Goal: Communication & Community: Answer question/provide support

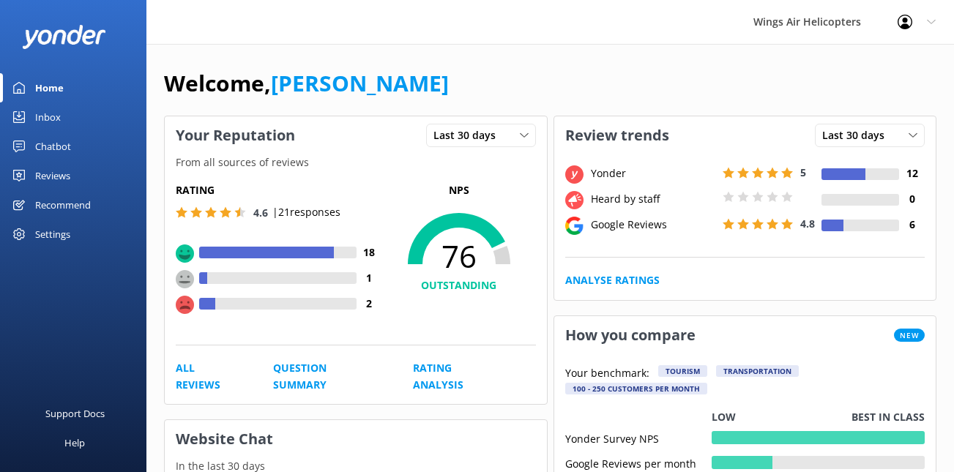
click at [75, 177] on link "Reviews" at bounding box center [73, 175] width 146 height 29
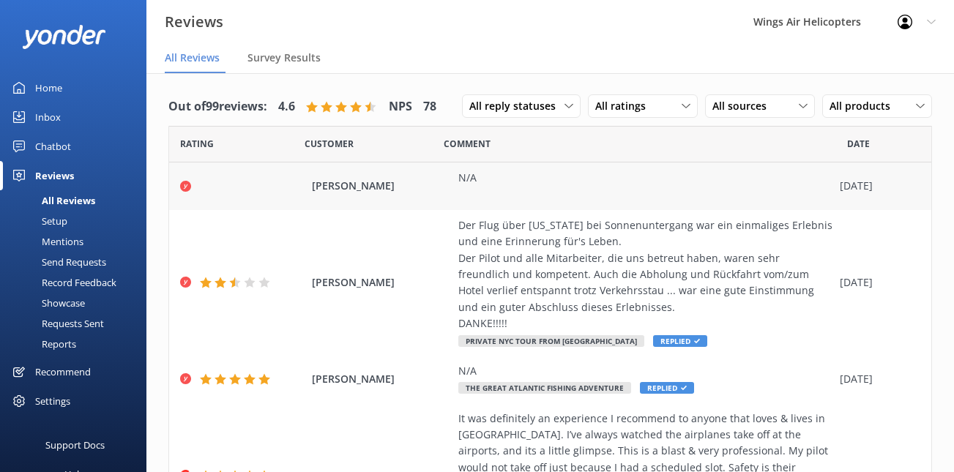
click at [521, 206] on div "[PERSON_NAME] N/A [DATE]" at bounding box center [550, 187] width 762 height 48
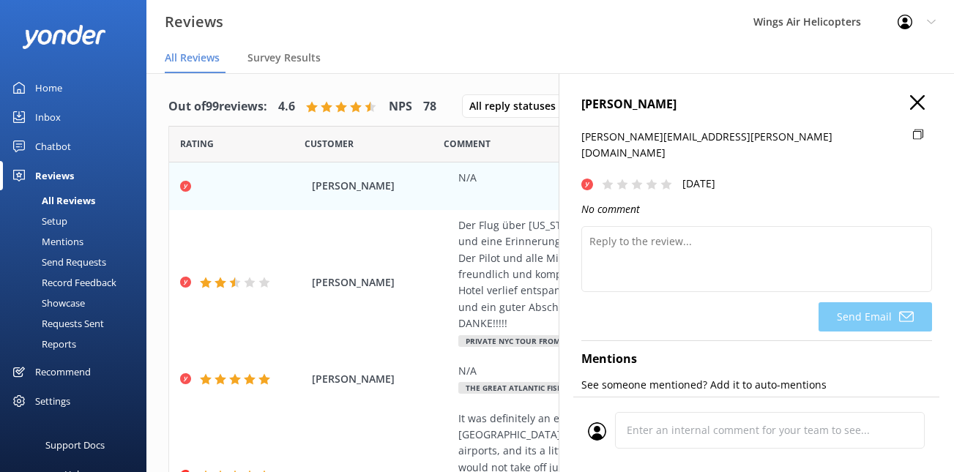
click at [923, 92] on div "Ross Ahlgren [EMAIL_ADDRESS][PERSON_NAME][DOMAIN_NAME] [DATE] No comment Send E…" at bounding box center [756, 309] width 395 height 472
click at [920, 103] on icon "button" at bounding box center [917, 102] width 15 height 15
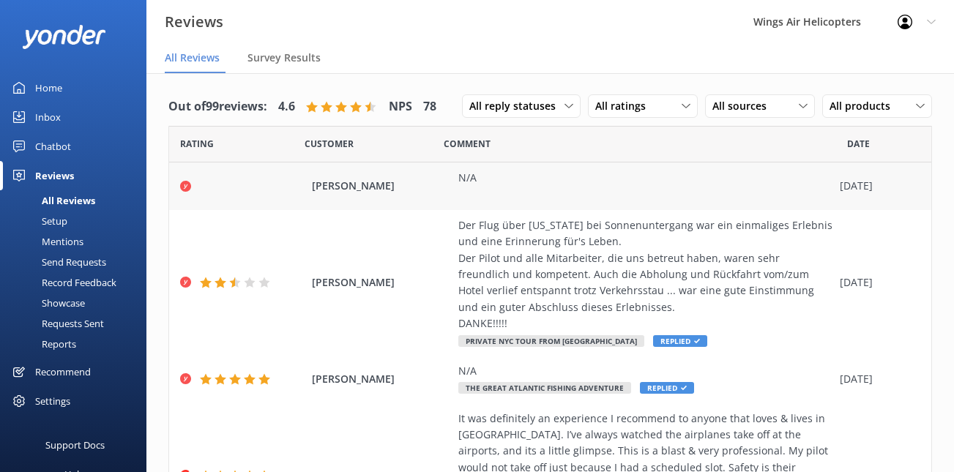
click at [630, 198] on div "N/A" at bounding box center [645, 186] width 374 height 33
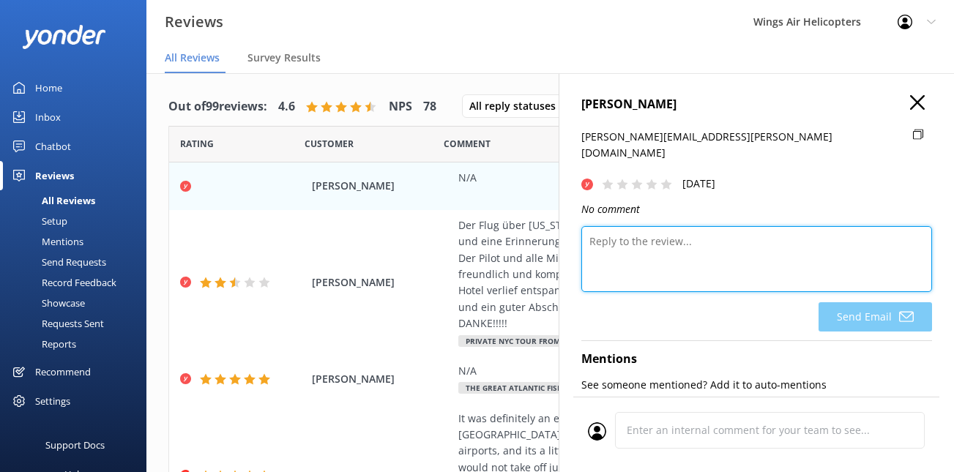
click at [656, 250] on textarea at bounding box center [756, 259] width 351 height 66
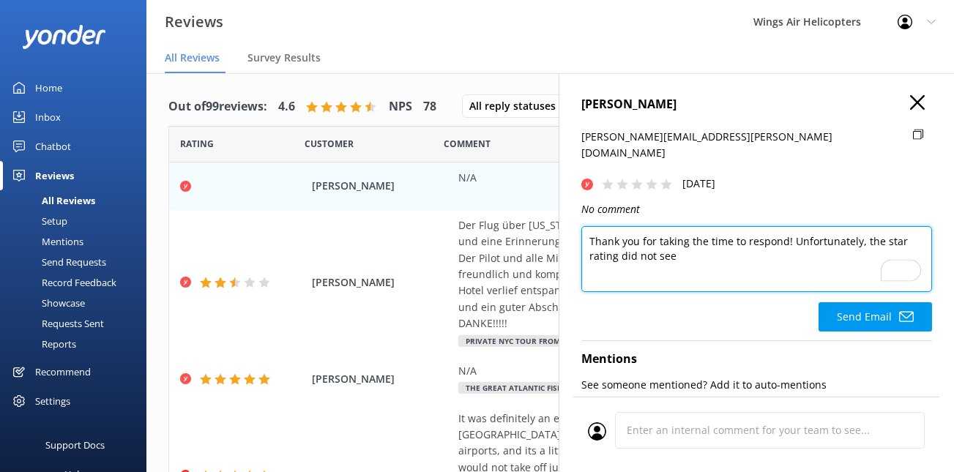
click at [863, 226] on textarea "Thank you for taking the time to respond! Unfortunately, the star rating did no…" at bounding box center [756, 259] width 351 height 66
click at [763, 228] on textarea "Thank you for taking the time to respond! Unfortunately, the star rating did no…" at bounding box center [756, 259] width 351 height 66
click at [782, 241] on textarea "Thank you for taking the time to respond! Unfortunately, the star rating did no…" at bounding box center [756, 259] width 351 height 66
click at [827, 226] on textarea "Thank you for taking the time to respond! Unfortunately, the star rating did no…" at bounding box center [756, 259] width 351 height 66
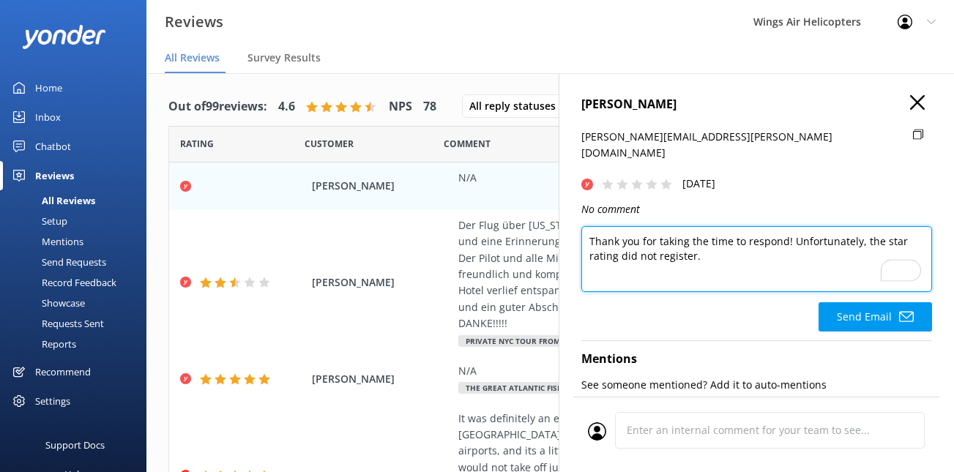
click at [801, 241] on textarea "Thank you for taking the time to respond! Unfortunately, the star rating did no…" at bounding box center [756, 259] width 351 height 66
click at [862, 226] on textarea "Thank you for taking the time to respond! Unfortunately, the star rating did no…" at bounding box center [756, 259] width 351 height 66
click at [858, 226] on textarea "Thank you for taking the time to respond! Unfortunately, for some reason, the s…" at bounding box center [756, 259] width 351 height 66
type textarea "Thank you for taking the time to respond! Unfortunately, for some reason, the s…"
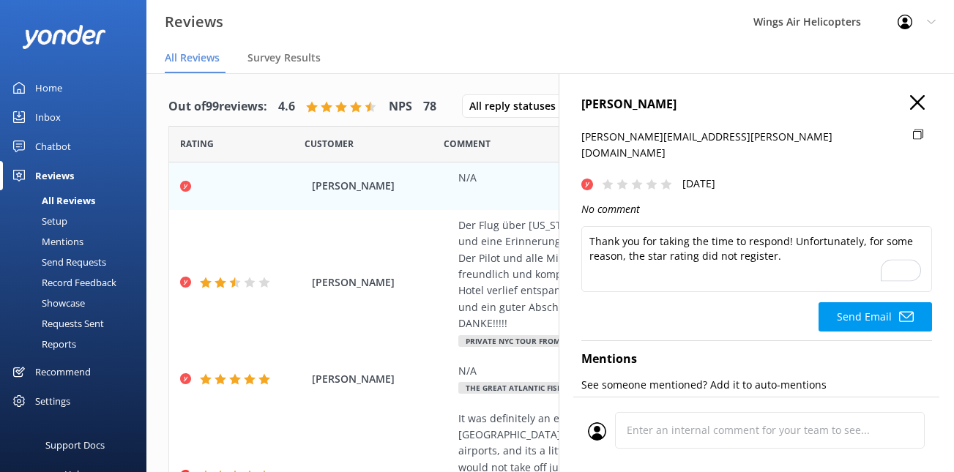
click at [911, 105] on icon "button" at bounding box center [917, 102] width 15 height 15
